Goal: Task Accomplishment & Management: Manage account settings

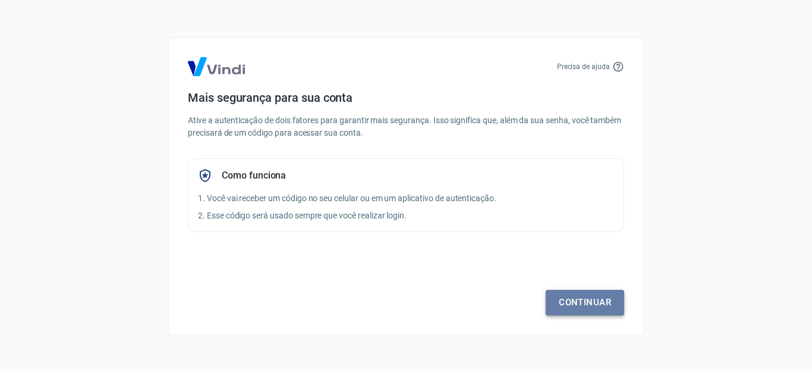
click at [592, 306] on link "Continuar" at bounding box center [585, 302] width 79 height 25
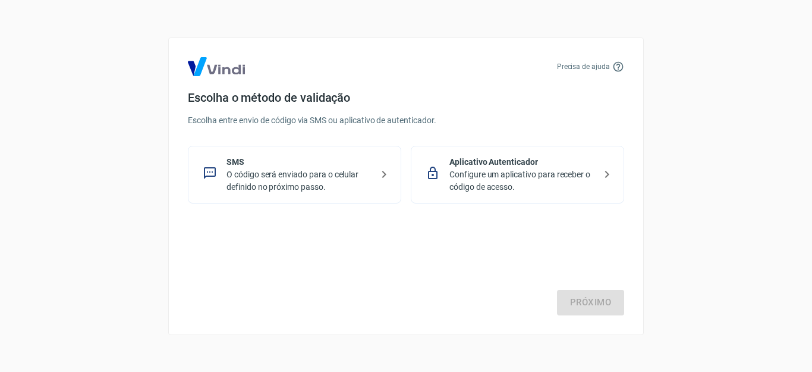
click at [385, 172] on icon at bounding box center [384, 174] width 4 height 7
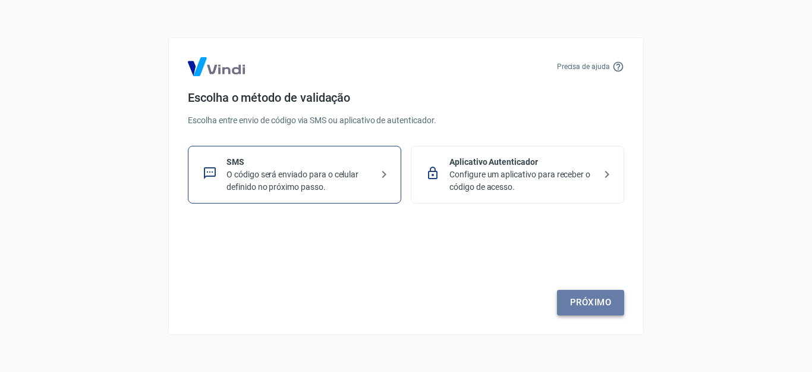
click at [590, 302] on link "Próximo" at bounding box center [590, 302] width 67 height 25
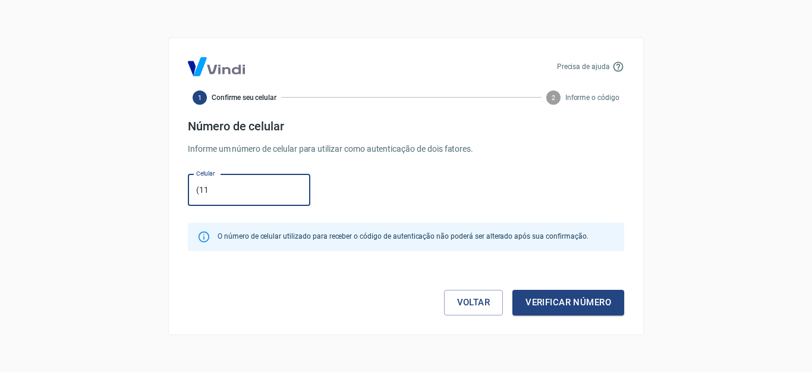
type input "(11) 97809-7899"
click at [572, 303] on button "Verificar número" at bounding box center [569, 302] width 112 height 25
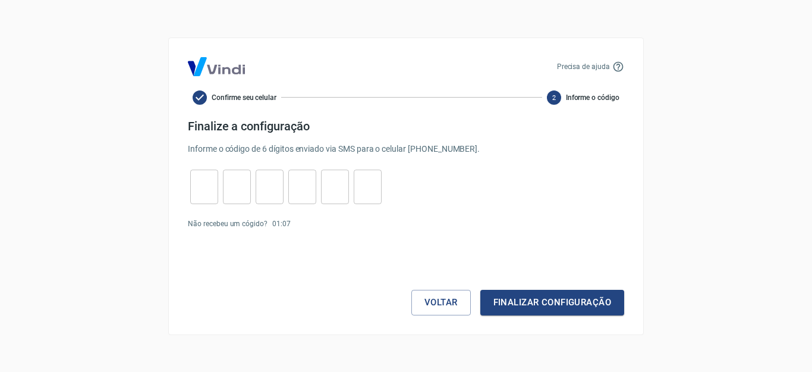
click at [199, 183] on input "tel" at bounding box center [204, 187] width 28 height 26
type input "8"
type input "7"
type input "5"
type input "4"
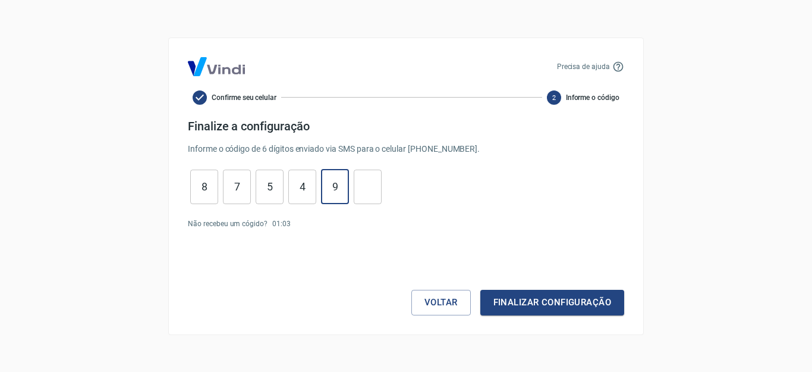
type input "9"
type input "2"
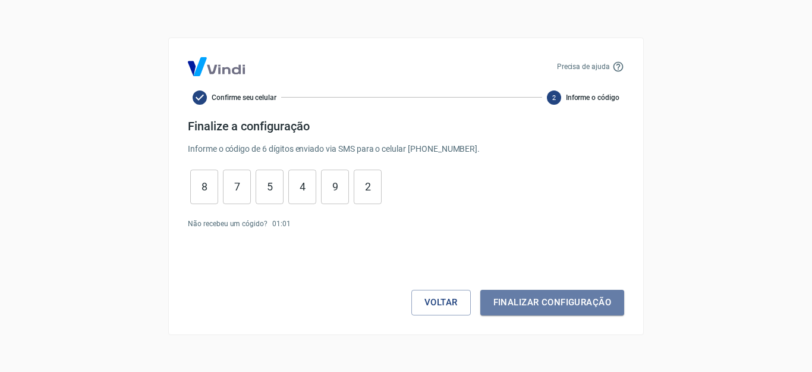
drag, startPoint x: 551, startPoint y: 303, endPoint x: 696, endPoint y: 206, distance: 174.9
click at [552, 303] on button "Finalizar configuração" at bounding box center [553, 302] width 144 height 25
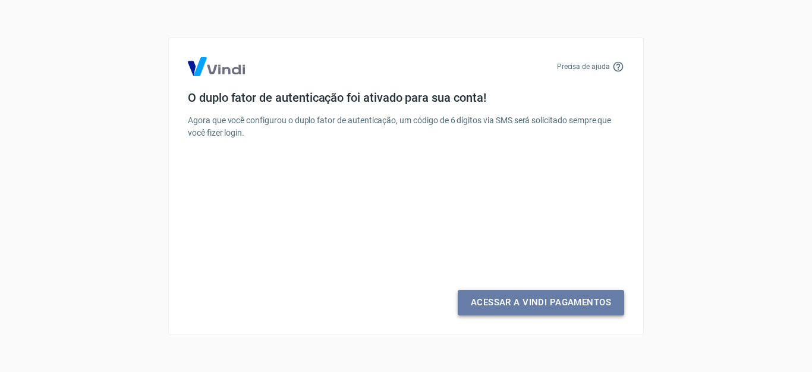
click at [563, 306] on link "Acessar a Vindi Pagamentos" at bounding box center [541, 302] width 167 height 25
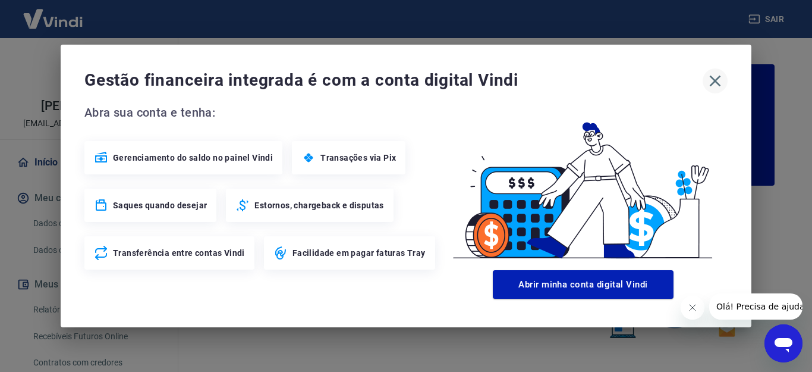
click at [715, 83] on icon "button" at bounding box center [715, 80] width 19 height 19
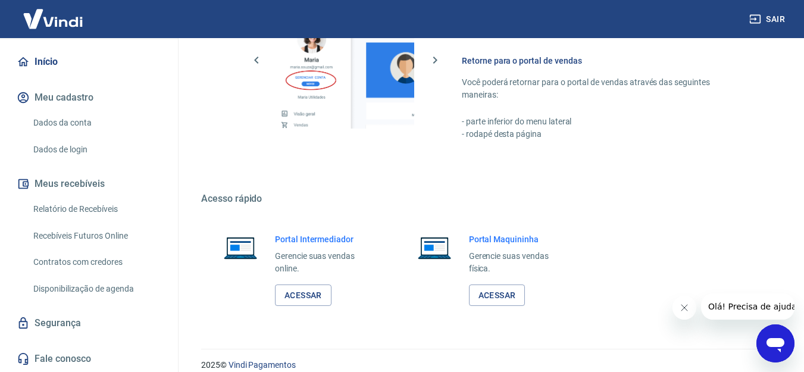
scroll to position [727, 0]
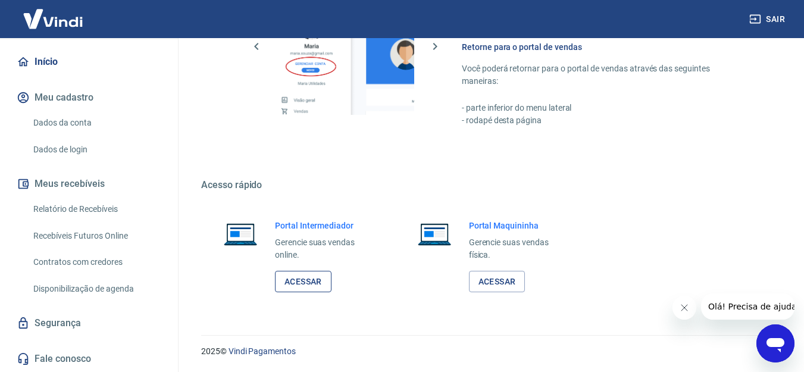
click at [302, 277] on link "Acessar" at bounding box center [303, 282] width 57 height 22
